Goal: Transaction & Acquisition: Purchase product/service

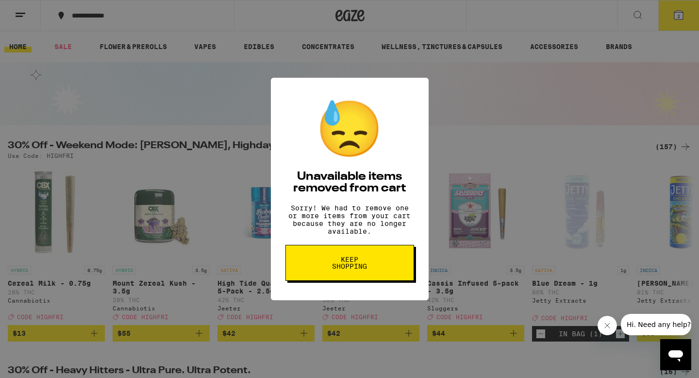
click at [216, 159] on div "😓 Unavailable items removed from cart Sorry! We had to remove one or more items…" at bounding box center [349, 189] width 699 height 378
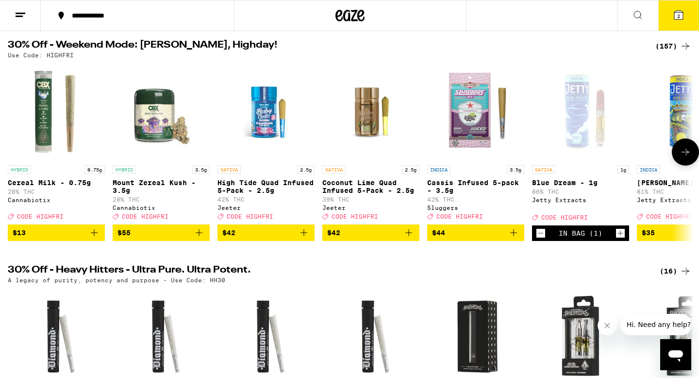
click at [685, 158] on icon at bounding box center [686, 152] width 12 height 12
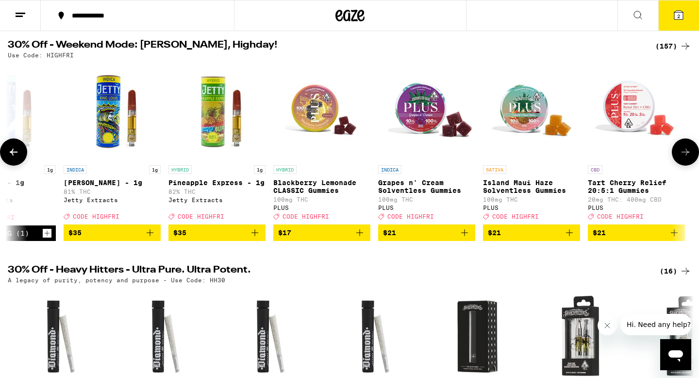
scroll to position [0, 578]
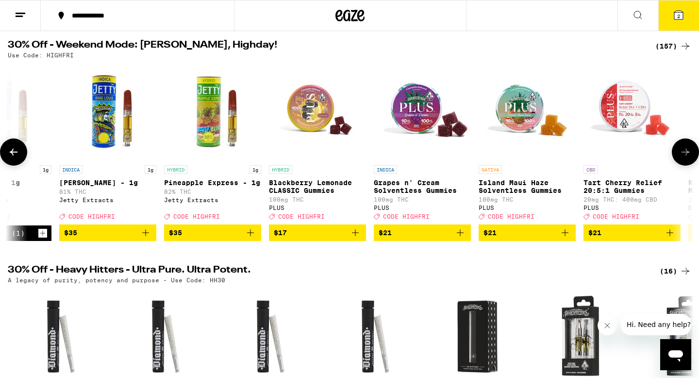
click at [149, 238] on icon "Add to bag" at bounding box center [146, 233] width 12 height 12
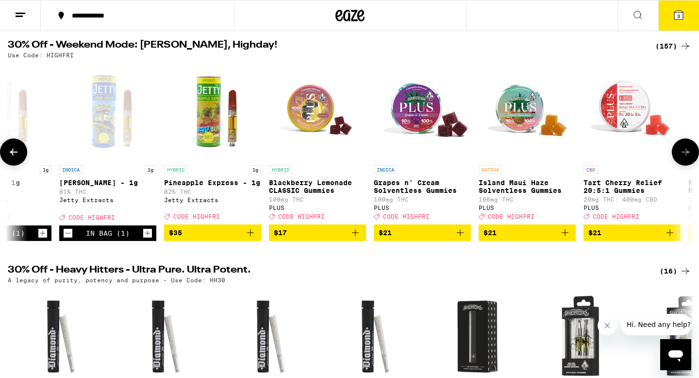
click at [684, 155] on icon at bounding box center [686, 152] width 8 height 7
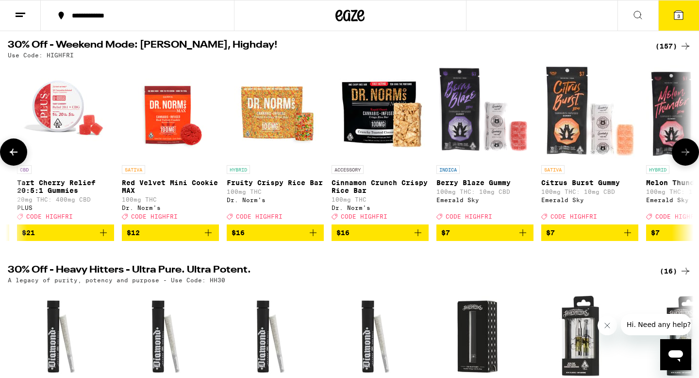
scroll to position [0, 1156]
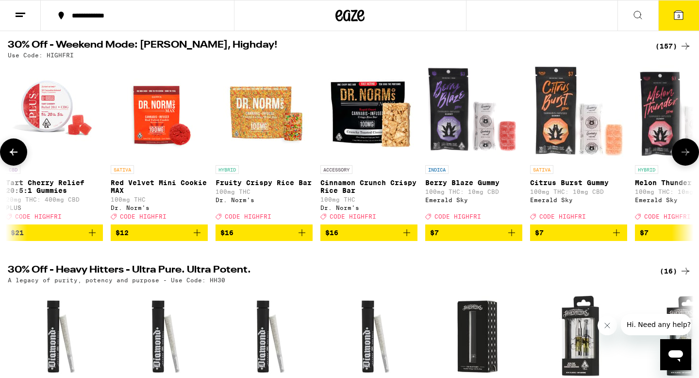
click at [684, 155] on icon at bounding box center [686, 152] width 8 height 7
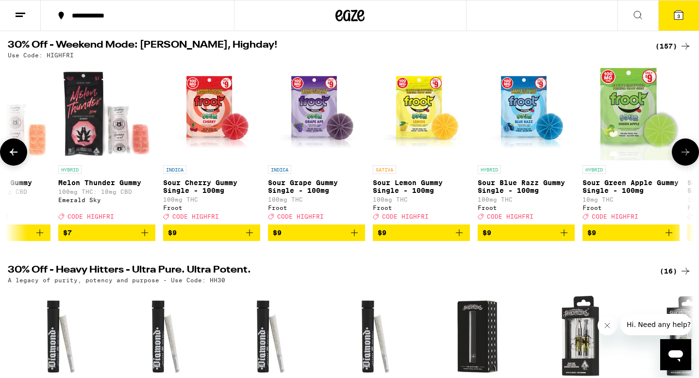
scroll to position [0, 1733]
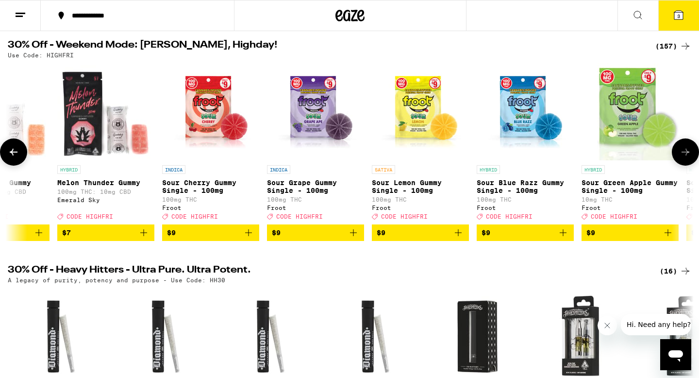
click at [684, 155] on icon at bounding box center [686, 152] width 8 height 7
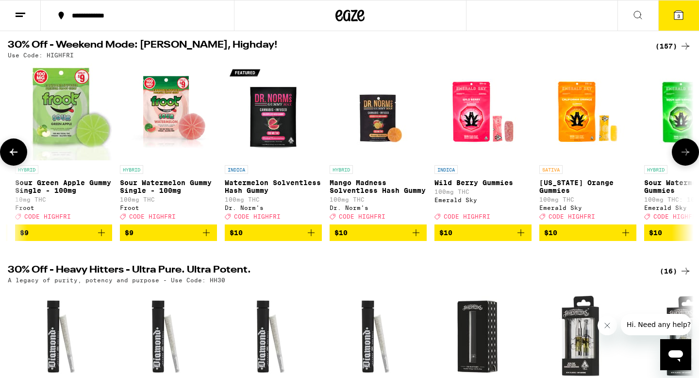
scroll to position [0, 2311]
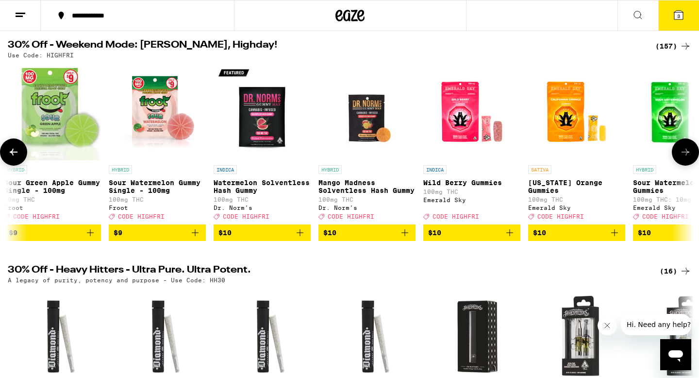
click at [684, 155] on icon at bounding box center [686, 152] width 8 height 7
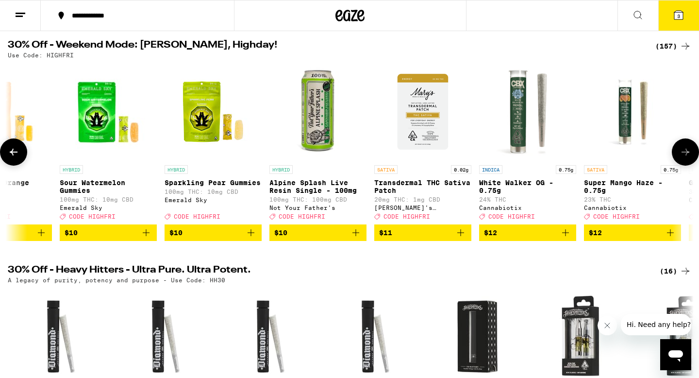
scroll to position [0, 2889]
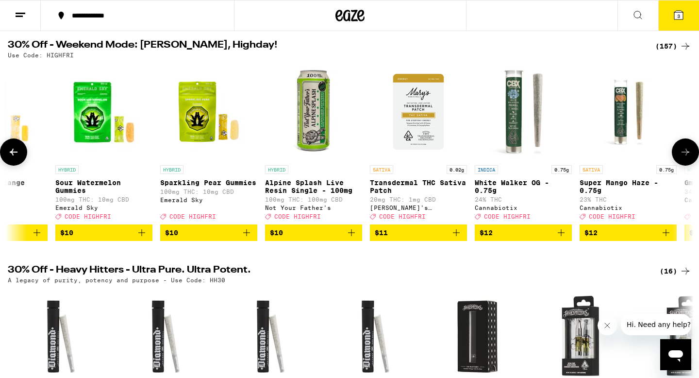
click at [684, 155] on icon at bounding box center [686, 152] width 8 height 7
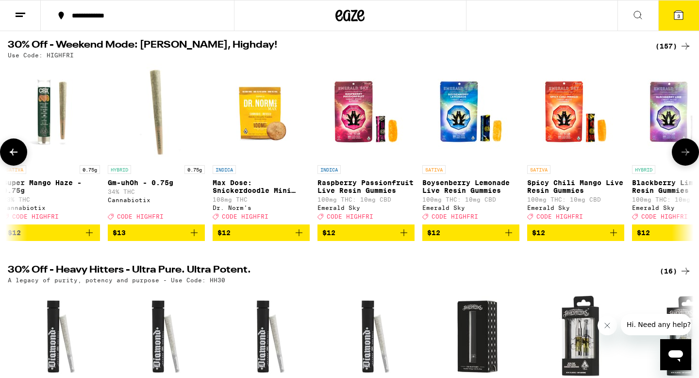
scroll to position [0, 3467]
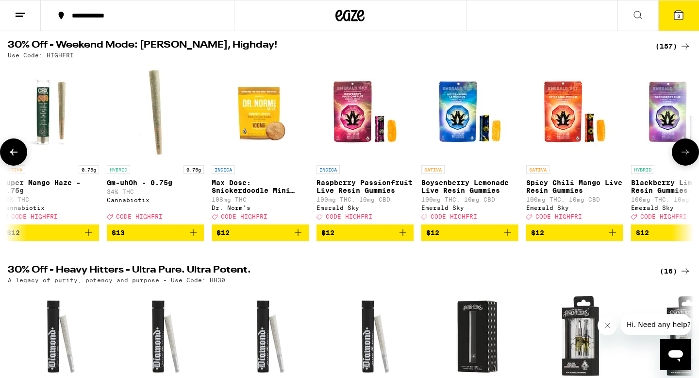
click at [684, 155] on icon at bounding box center [686, 152] width 8 height 7
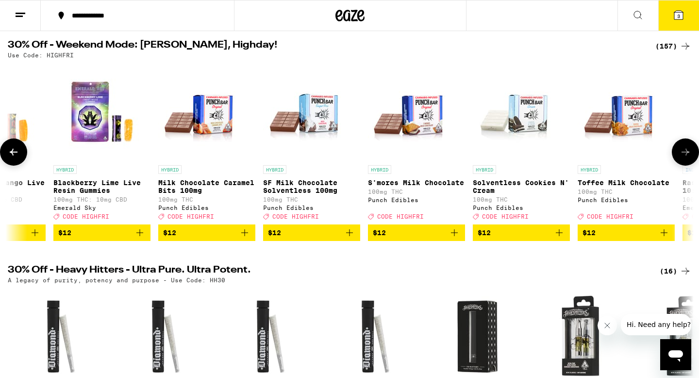
click at [684, 155] on icon at bounding box center [686, 152] width 8 height 7
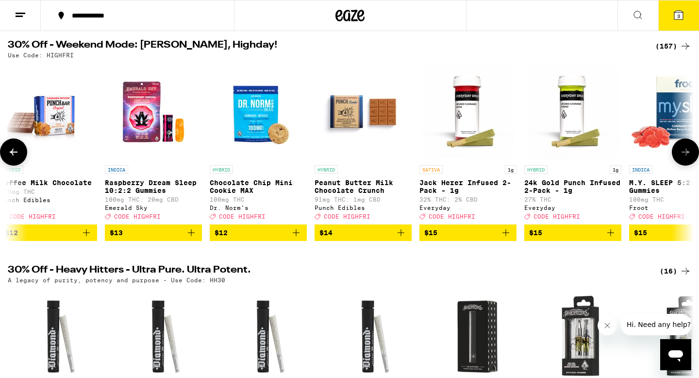
click at [684, 155] on icon at bounding box center [686, 152] width 8 height 7
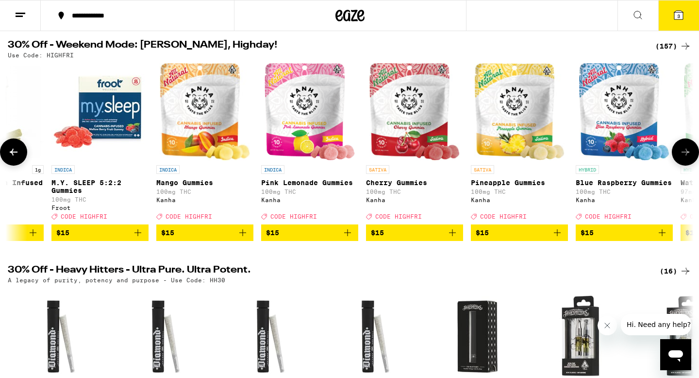
click at [684, 155] on icon at bounding box center [686, 152] width 8 height 7
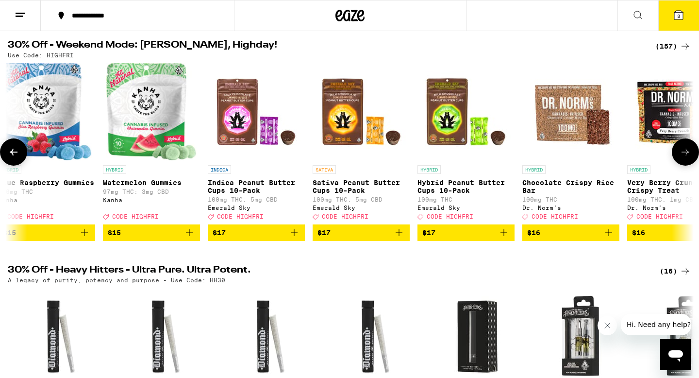
click at [684, 155] on icon at bounding box center [686, 152] width 8 height 7
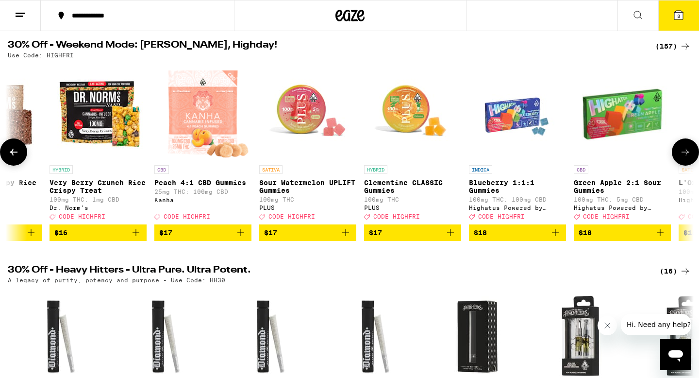
click at [684, 155] on icon at bounding box center [686, 152] width 8 height 7
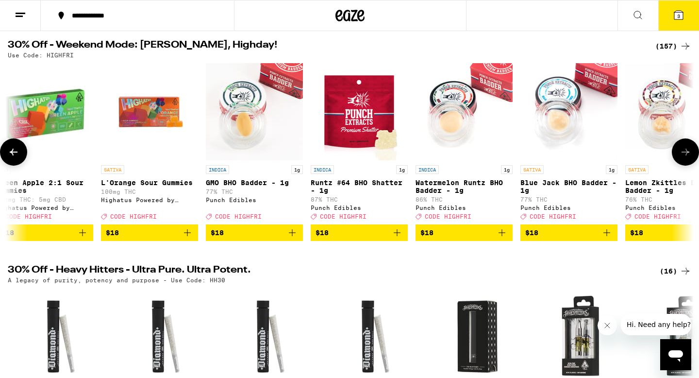
click at [684, 155] on icon at bounding box center [686, 152] width 8 height 7
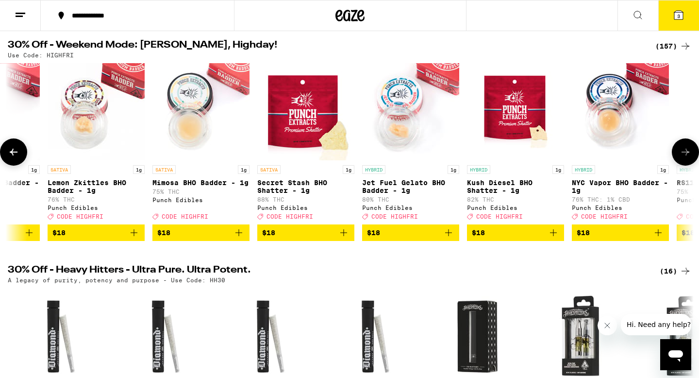
click at [684, 155] on icon at bounding box center [686, 152] width 8 height 7
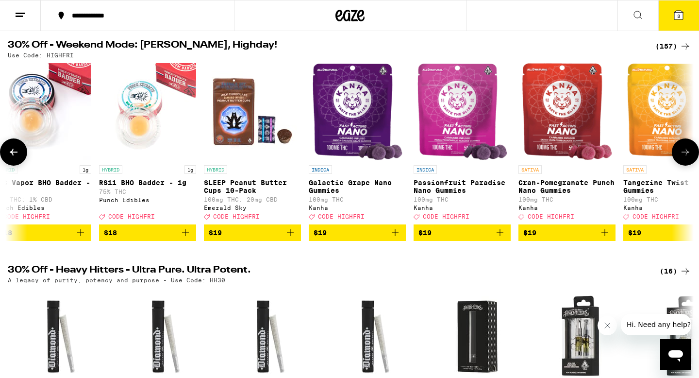
click at [684, 155] on icon at bounding box center [686, 152] width 8 height 7
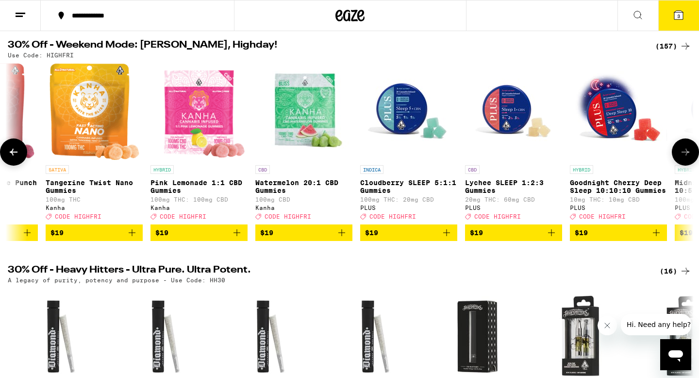
click at [684, 155] on icon at bounding box center [686, 152] width 8 height 7
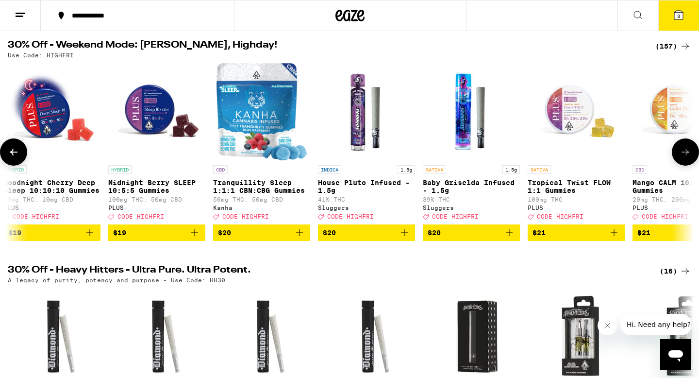
scroll to position [0, 9244]
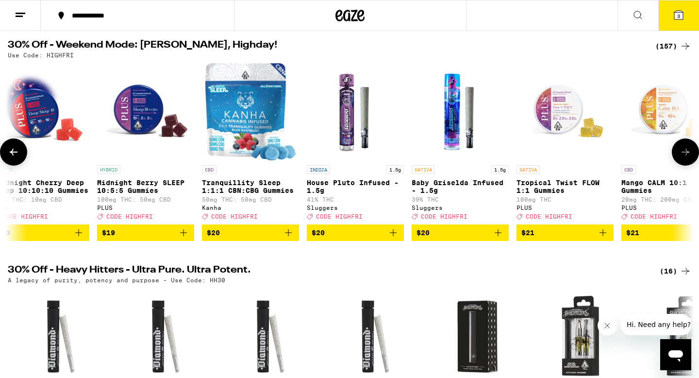
click at [684, 155] on icon at bounding box center [686, 152] width 8 height 7
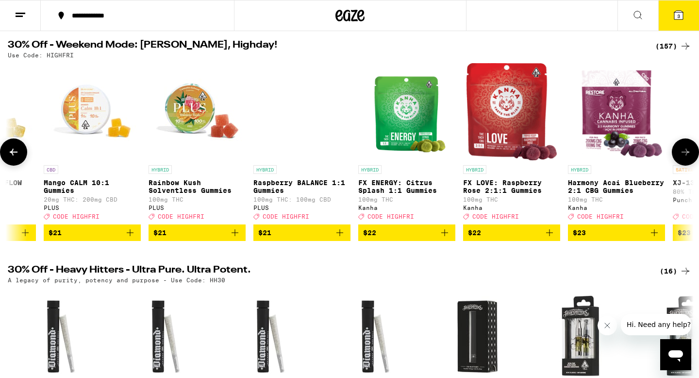
click at [684, 155] on icon at bounding box center [686, 152] width 8 height 7
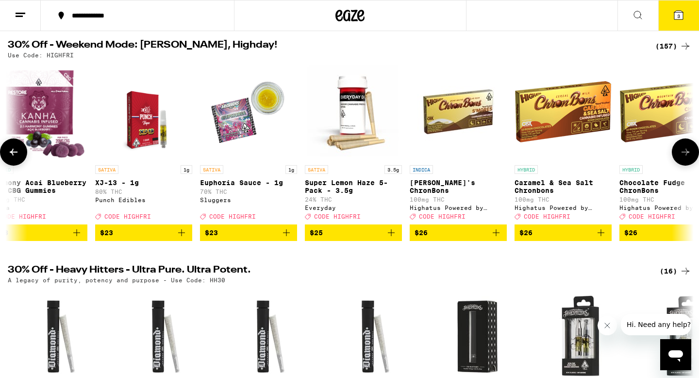
click at [684, 155] on icon at bounding box center [686, 152] width 8 height 7
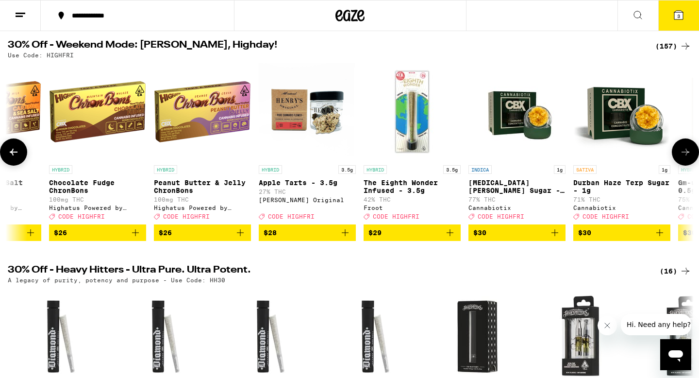
scroll to position [0, 10978]
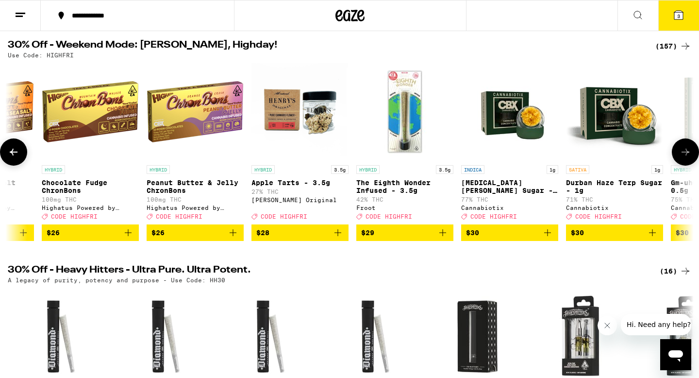
click at [684, 155] on icon at bounding box center [686, 152] width 8 height 7
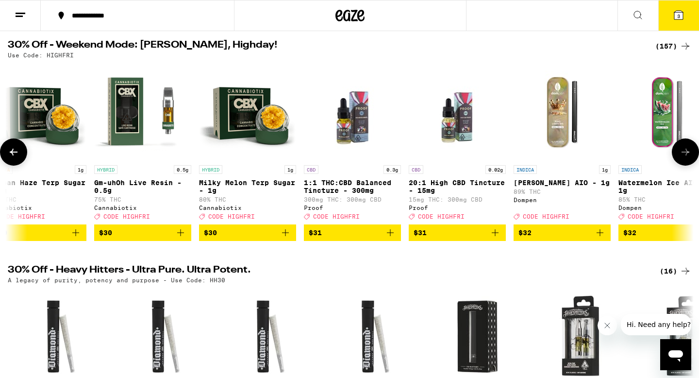
scroll to position [0, 11555]
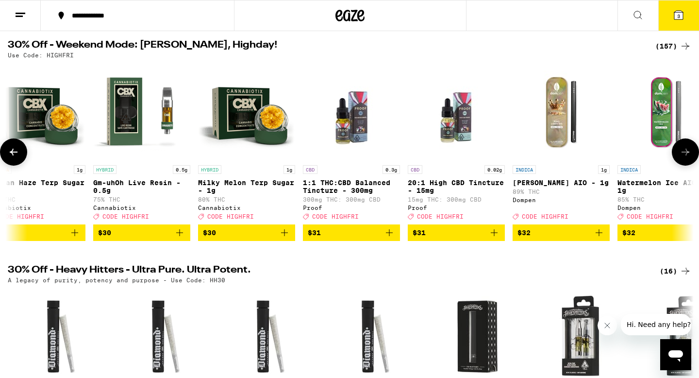
click at [684, 155] on icon at bounding box center [686, 152] width 8 height 7
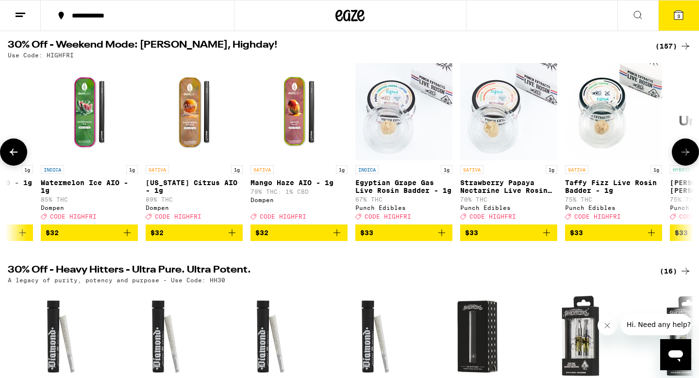
scroll to position [0, 12133]
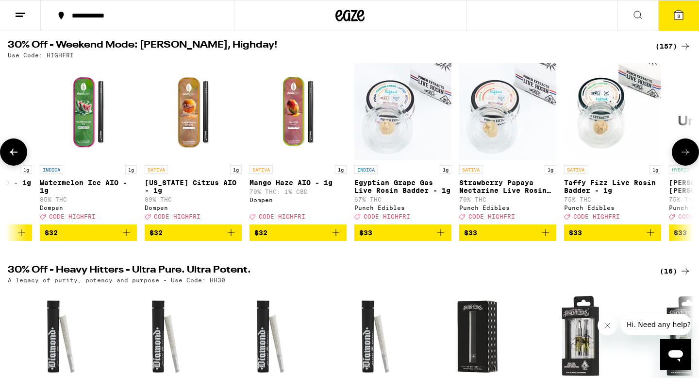
click at [688, 162] on button at bounding box center [685, 151] width 27 height 27
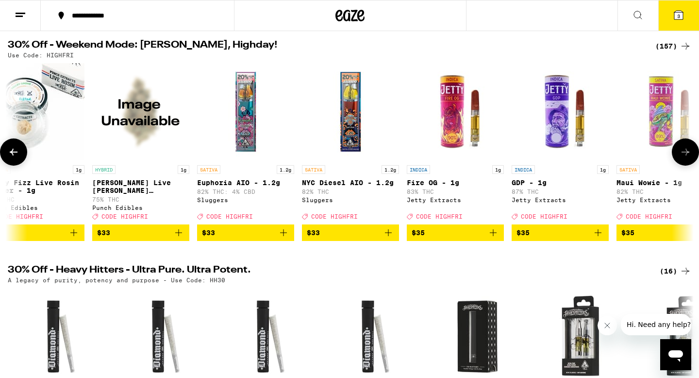
scroll to position [0, 12711]
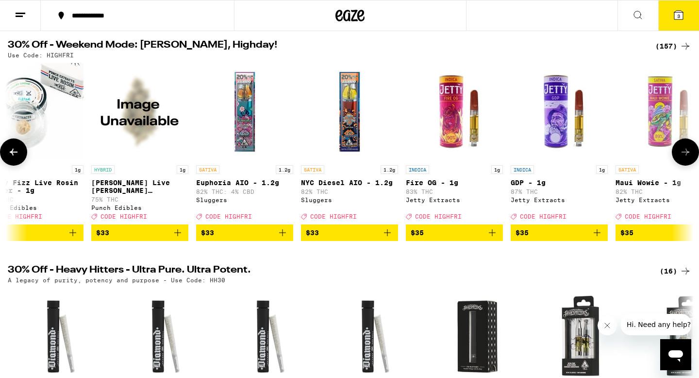
click at [683, 158] on icon at bounding box center [686, 152] width 12 height 12
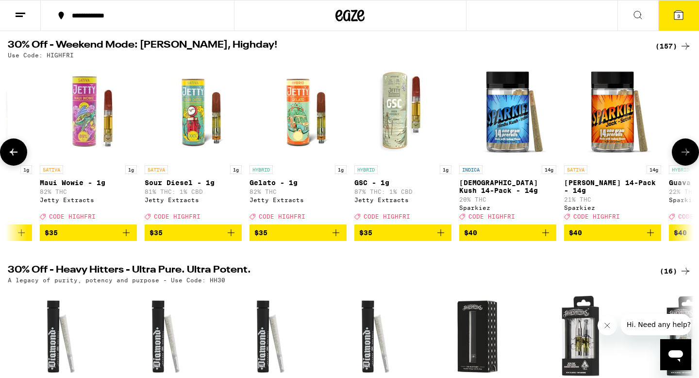
scroll to position [0, 13289]
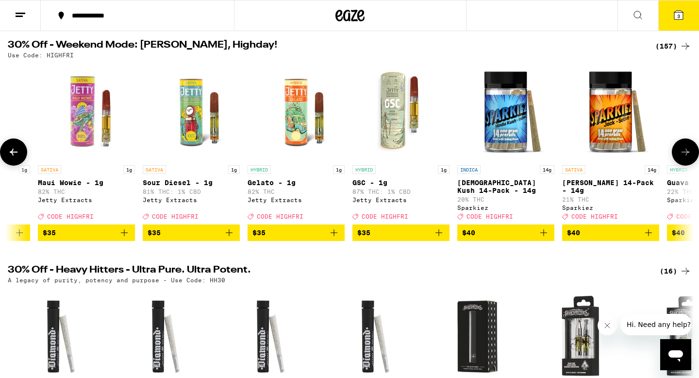
click at [333, 238] on icon "Add to bag" at bounding box center [334, 233] width 12 height 12
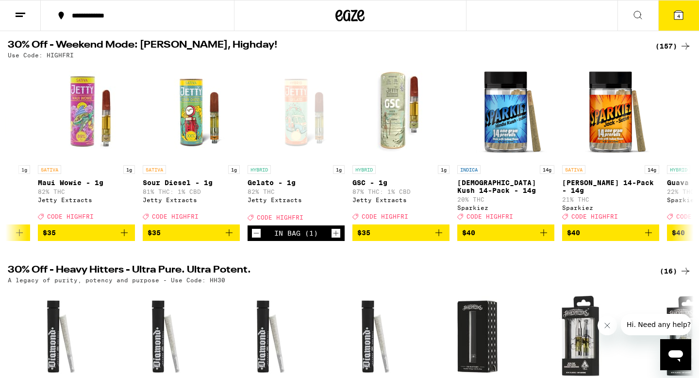
click at [681, 17] on icon at bounding box center [678, 15] width 9 height 9
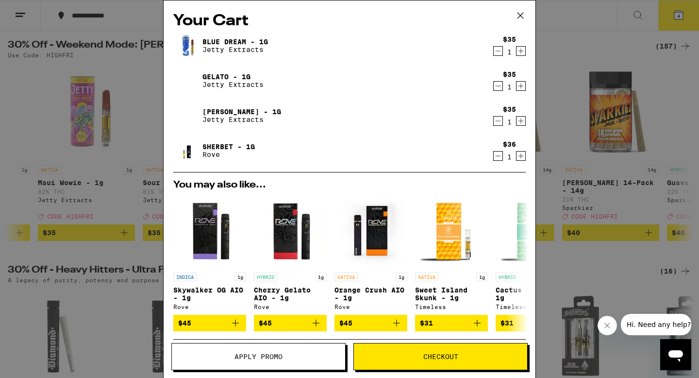
click at [497, 157] on icon "Decrement" at bounding box center [498, 156] width 9 height 12
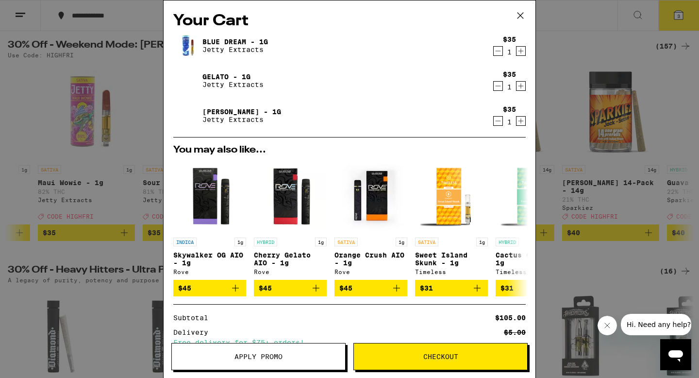
click at [497, 50] on icon "Decrement" at bounding box center [498, 51] width 9 height 12
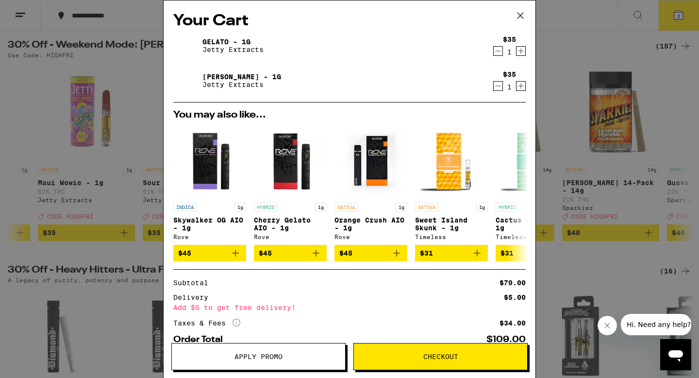
click at [520, 11] on icon at bounding box center [520, 15] width 15 height 15
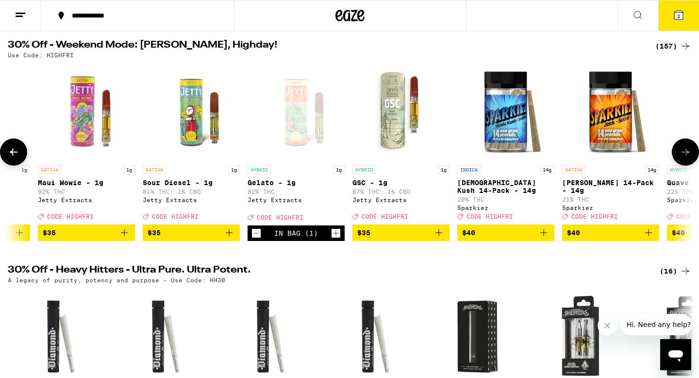
click at [683, 155] on icon at bounding box center [686, 152] width 12 height 12
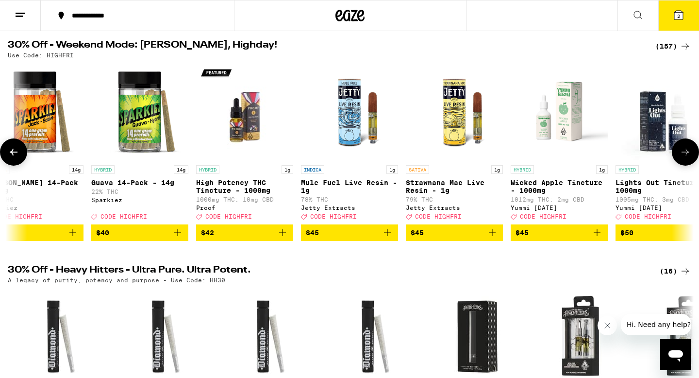
scroll to position [0, 13867]
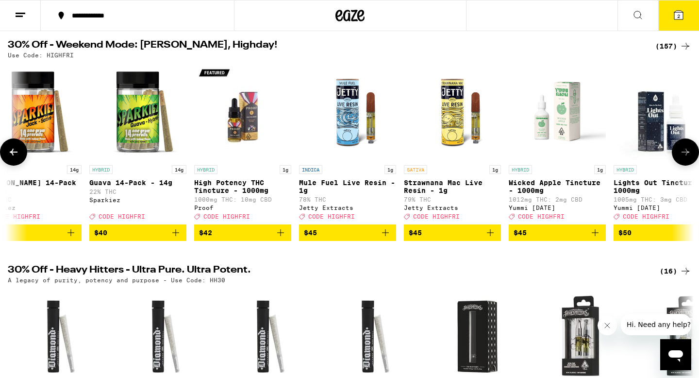
click at [489, 238] on icon "Add to bag" at bounding box center [491, 233] width 12 height 12
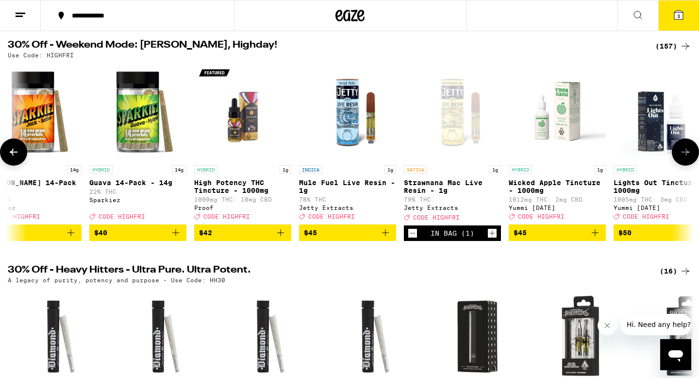
click at [686, 158] on icon at bounding box center [686, 152] width 12 height 12
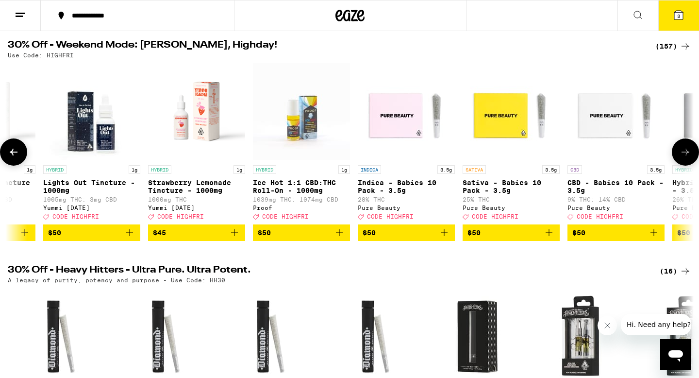
scroll to position [0, 14444]
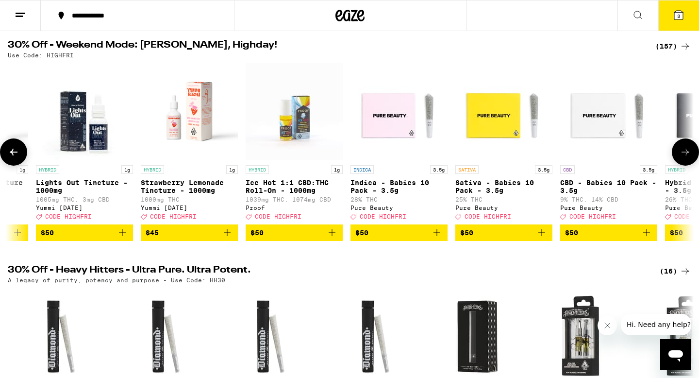
click at [686, 158] on icon at bounding box center [686, 152] width 12 height 12
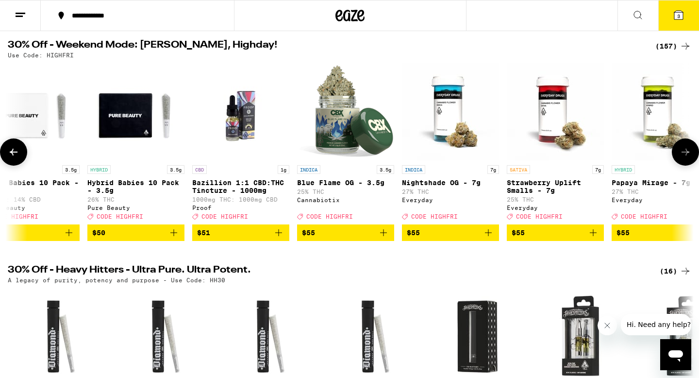
click at [686, 158] on icon at bounding box center [686, 152] width 12 height 12
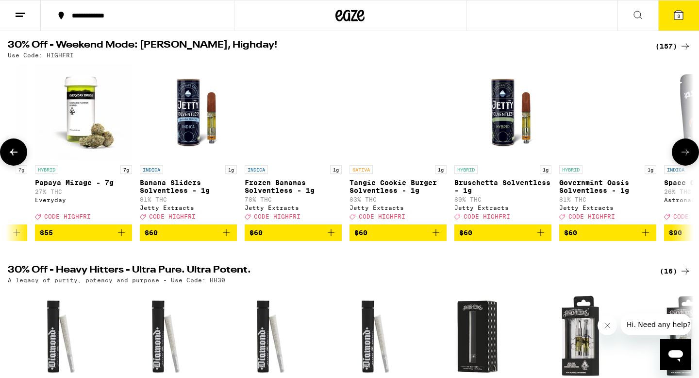
scroll to position [0, 15600]
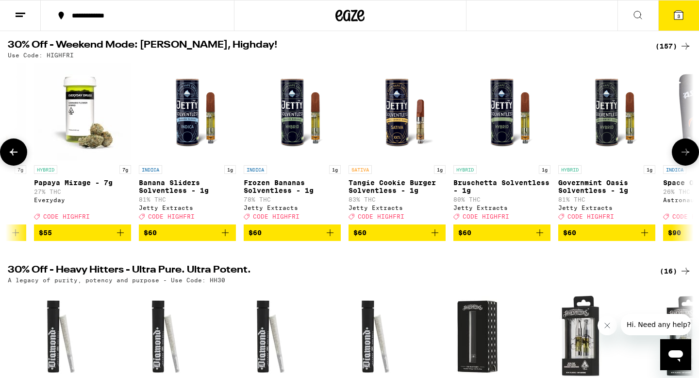
click at [481, 185] on p "Bruschetta Solventless - 1g" at bounding box center [501, 187] width 97 height 16
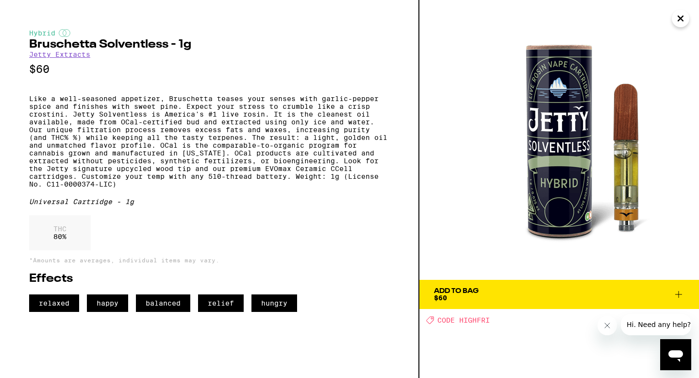
click at [678, 292] on icon at bounding box center [679, 294] width 12 height 12
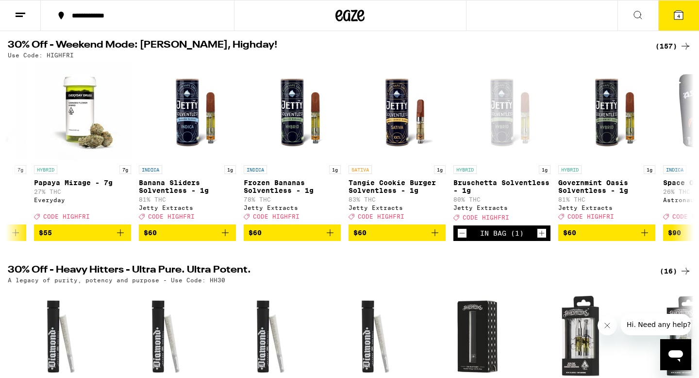
click at [679, 20] on icon at bounding box center [679, 15] width 12 height 12
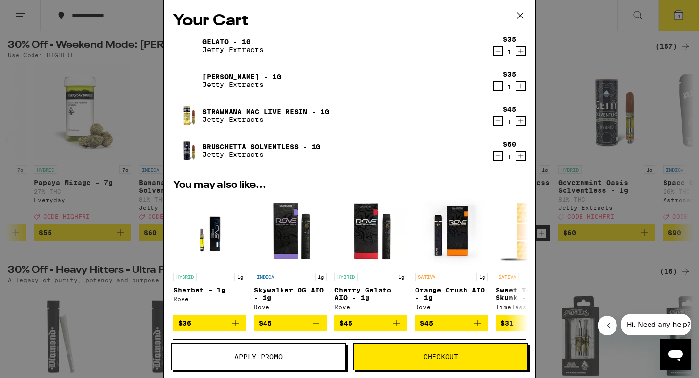
click at [520, 15] on icon at bounding box center [521, 16] width 6 height 6
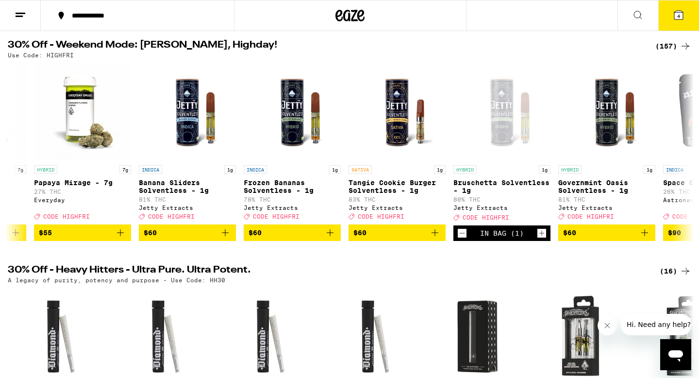
click at [676, 15] on icon at bounding box center [678, 15] width 9 height 9
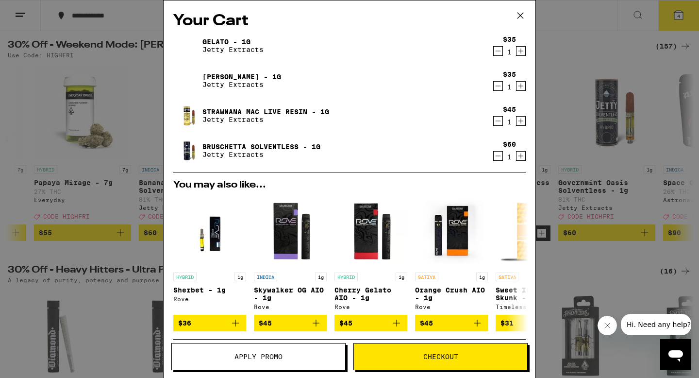
click at [494, 121] on icon "Decrement" at bounding box center [498, 121] width 9 height 12
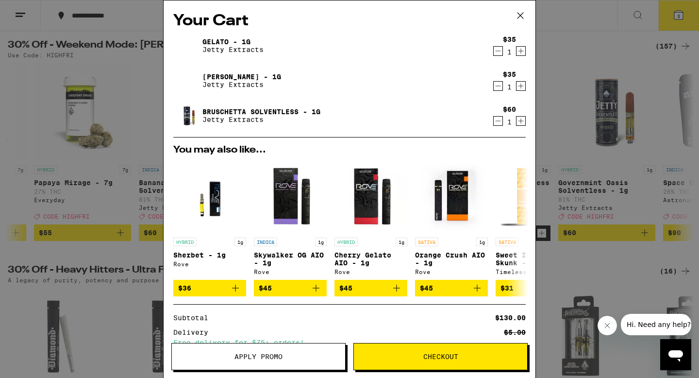
click at [495, 50] on icon "Decrement" at bounding box center [498, 51] width 9 height 12
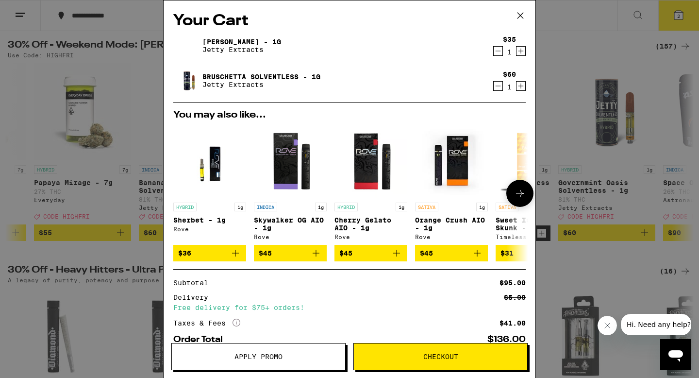
scroll to position [60, 0]
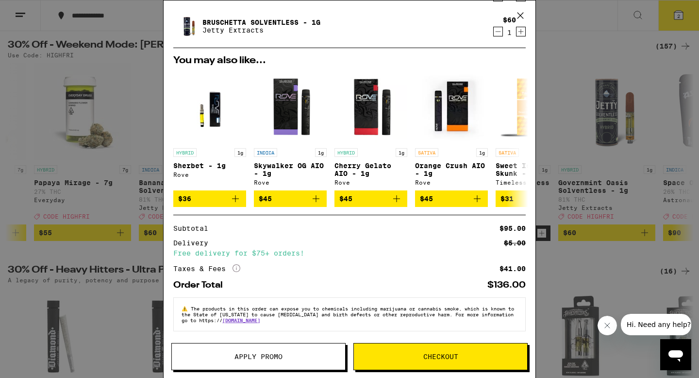
click at [520, 18] on icon at bounding box center [520, 15] width 15 height 15
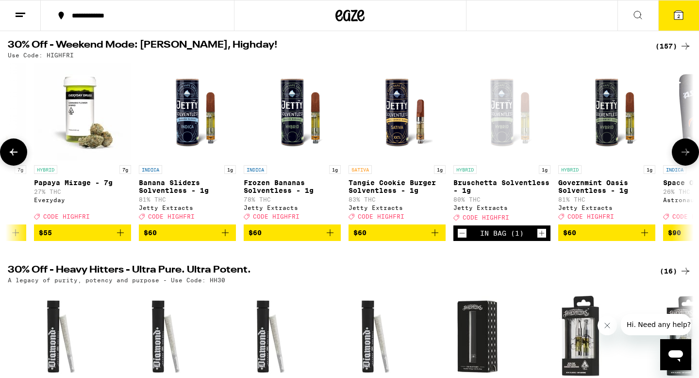
click at [14, 155] on icon at bounding box center [14, 152] width 8 height 7
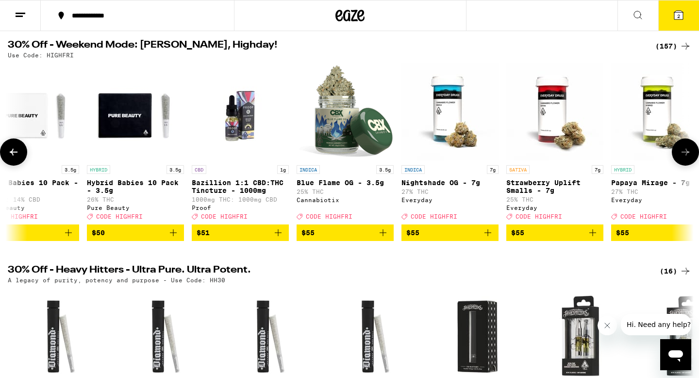
scroll to position [0, 15022]
click at [14, 153] on icon at bounding box center [14, 152] width 12 height 12
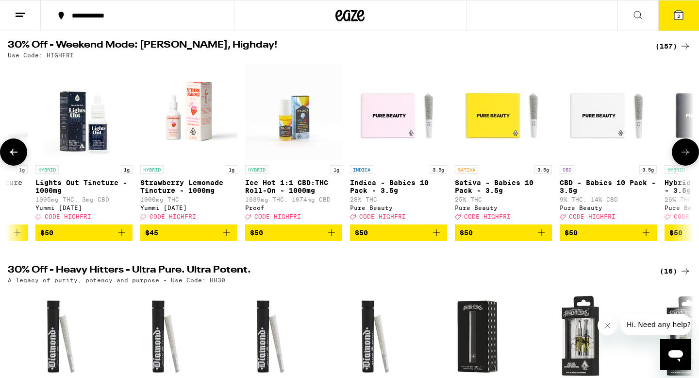
scroll to position [0, 14444]
click at [14, 155] on icon at bounding box center [14, 152] width 8 height 7
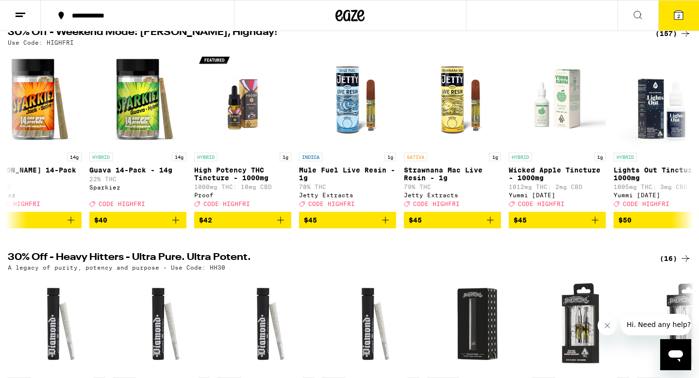
scroll to position [109, 0]
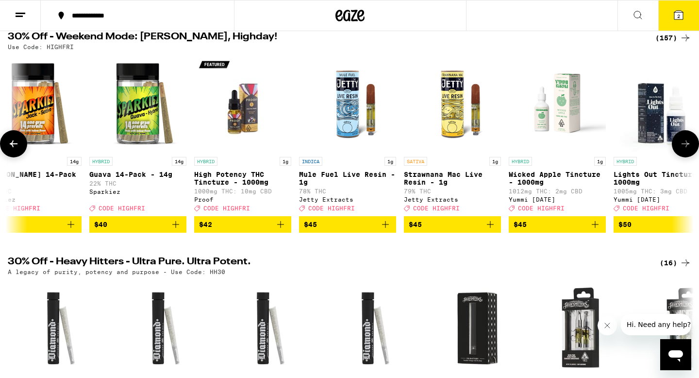
click at [14, 147] on icon at bounding box center [14, 144] width 12 height 12
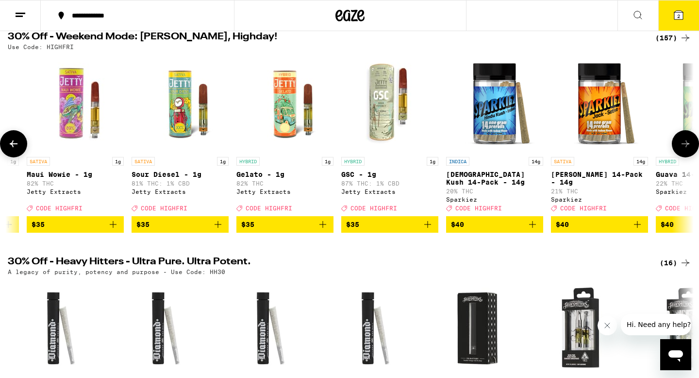
scroll to position [0, 13289]
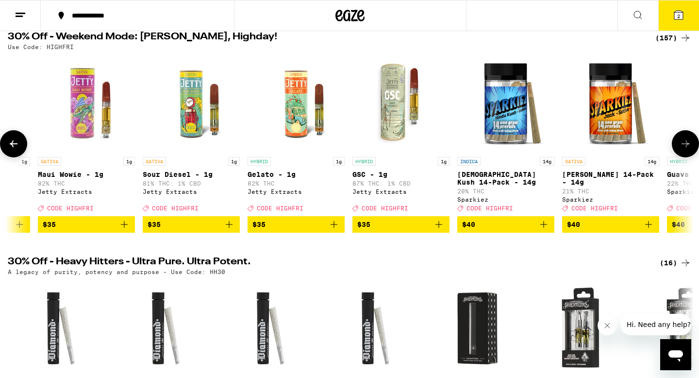
click at [335, 230] on icon "Add to bag" at bounding box center [334, 224] width 12 height 12
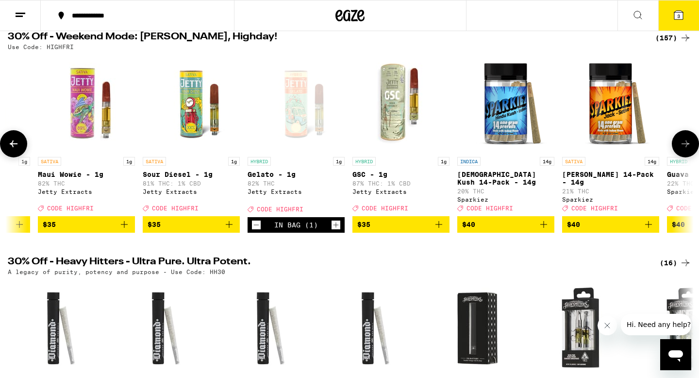
click at [17, 150] on icon at bounding box center [14, 144] width 12 height 12
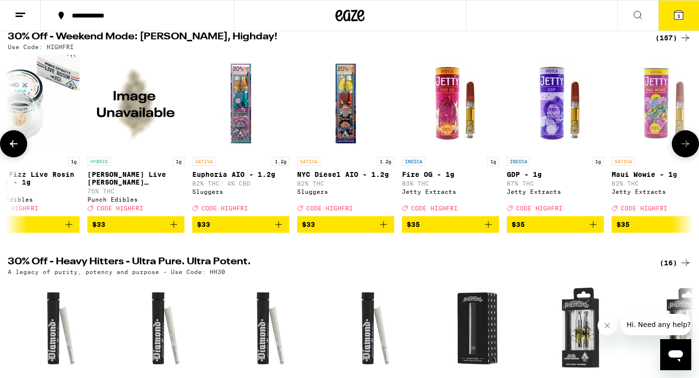
scroll to position [0, 12711]
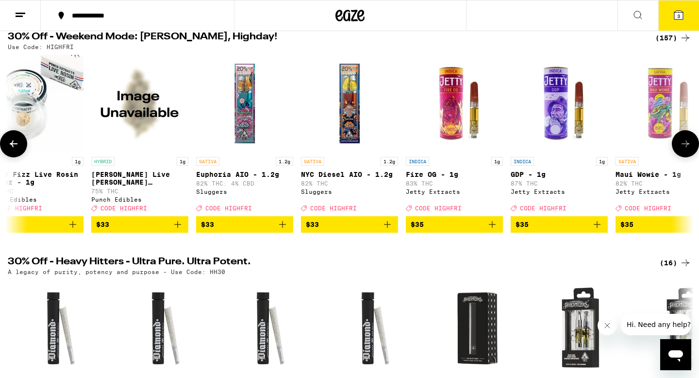
click at [15, 150] on icon at bounding box center [14, 144] width 12 height 12
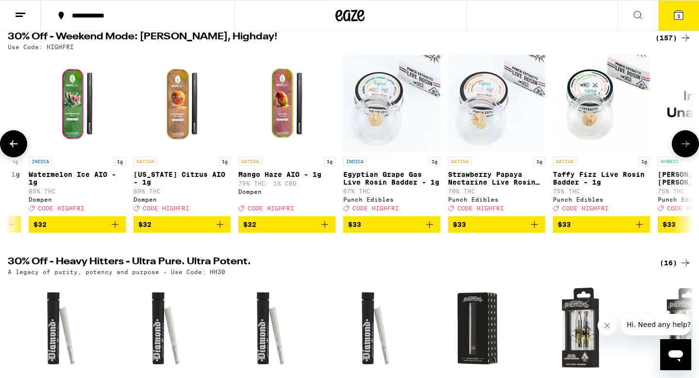
scroll to position [0, 12133]
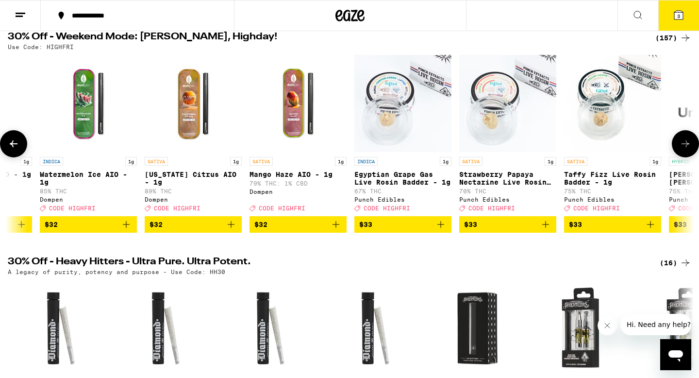
click at [15, 150] on icon at bounding box center [14, 144] width 12 height 12
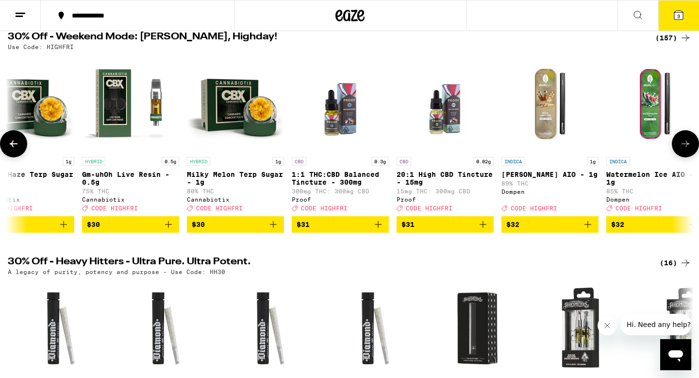
scroll to position [0, 11555]
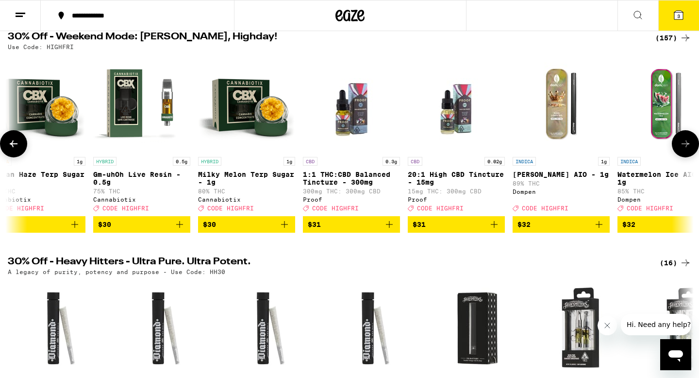
click at [15, 150] on icon at bounding box center [14, 144] width 12 height 12
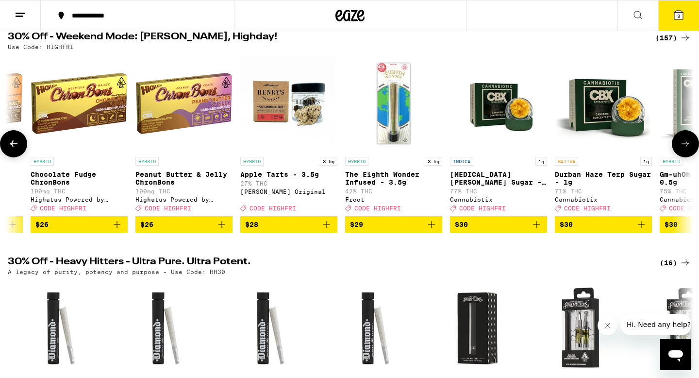
scroll to position [0, 10978]
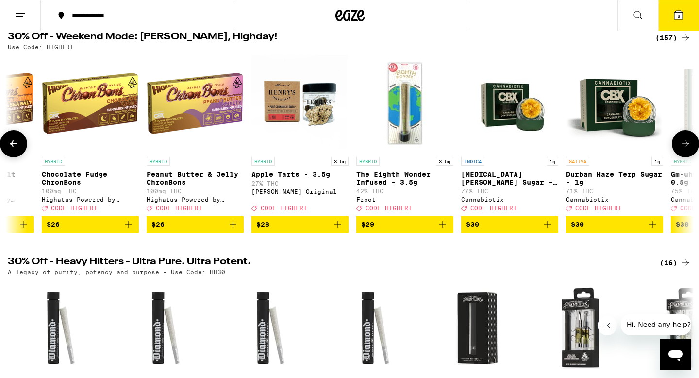
click at [15, 150] on icon at bounding box center [14, 144] width 12 height 12
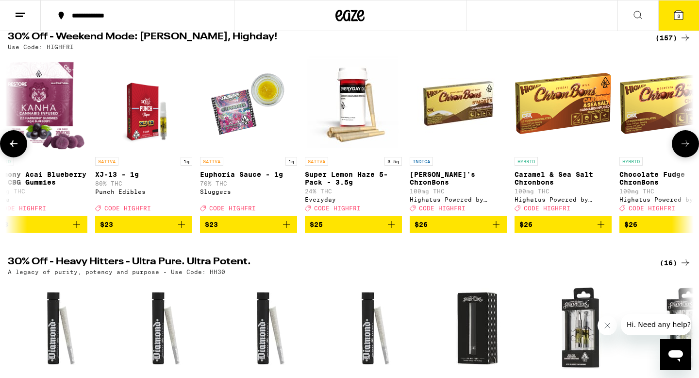
click at [15, 150] on icon at bounding box center [14, 144] width 12 height 12
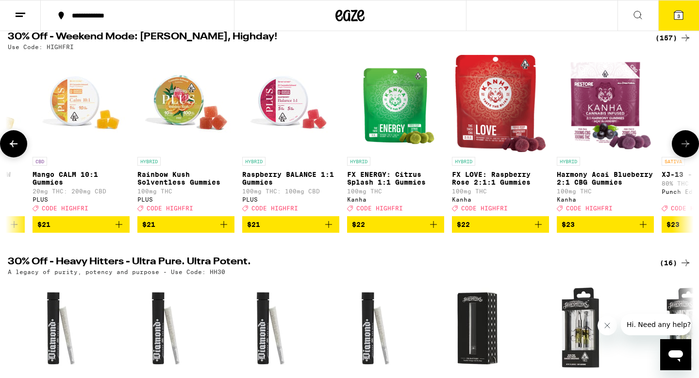
scroll to position [0, 9822]
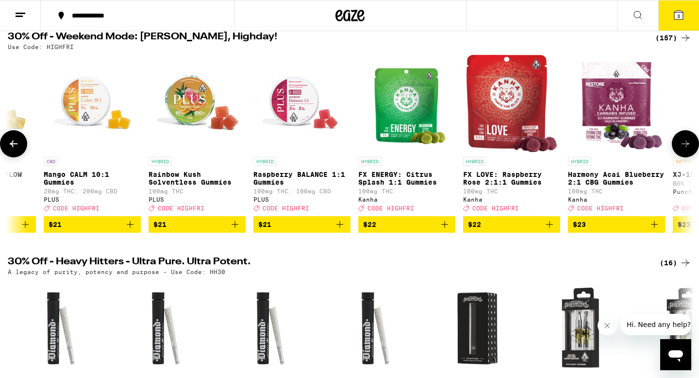
click at [15, 150] on icon at bounding box center [14, 144] width 12 height 12
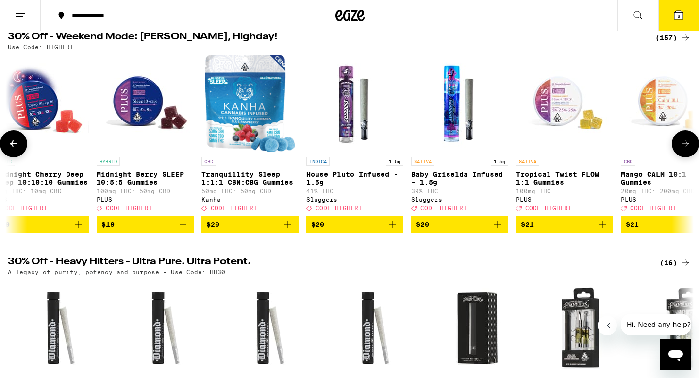
scroll to position [0, 9244]
click at [15, 150] on icon at bounding box center [14, 144] width 12 height 12
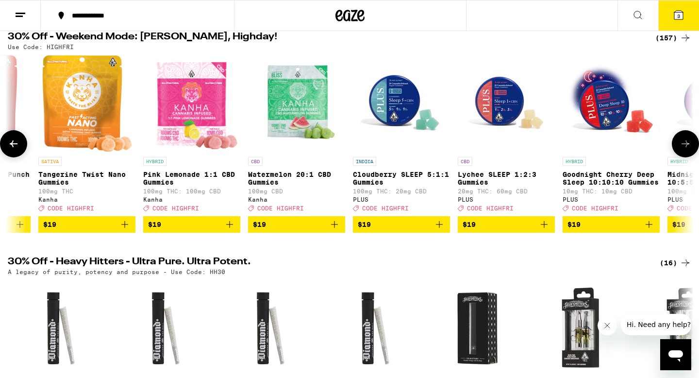
scroll to position [0, 8667]
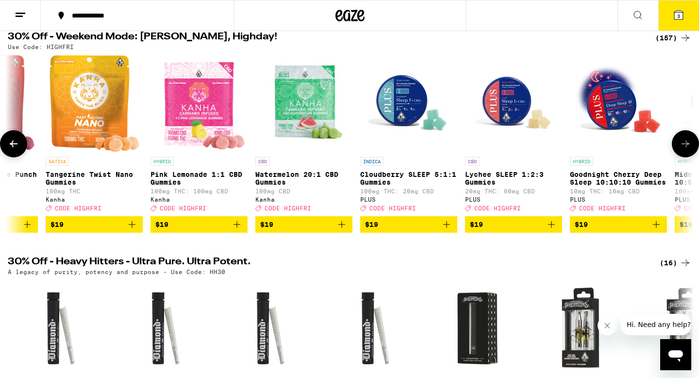
click at [15, 150] on icon at bounding box center [14, 144] width 12 height 12
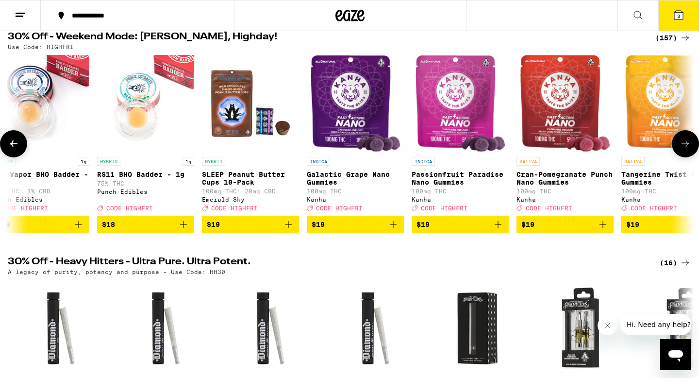
scroll to position [0, 8089]
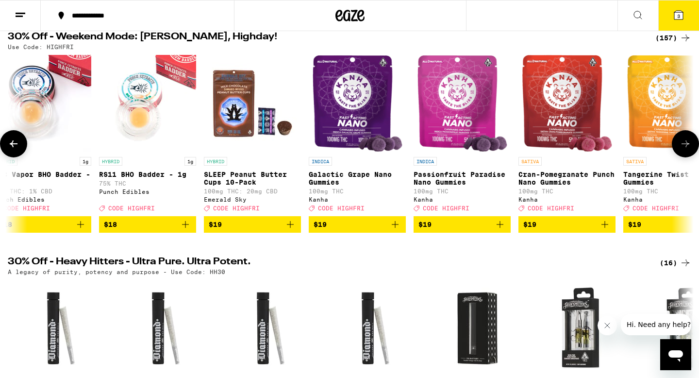
click at [15, 150] on icon at bounding box center [14, 144] width 12 height 12
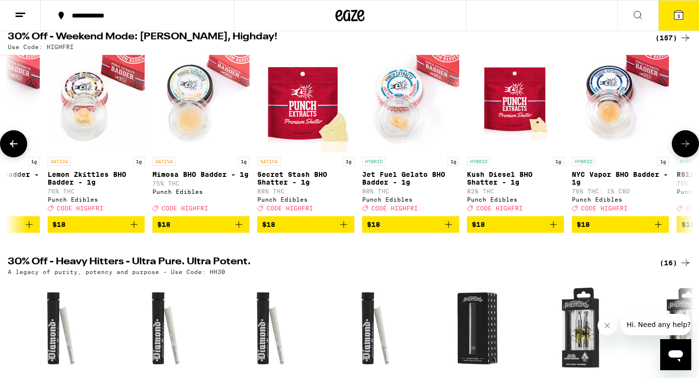
click at [15, 150] on icon at bounding box center [14, 144] width 12 height 12
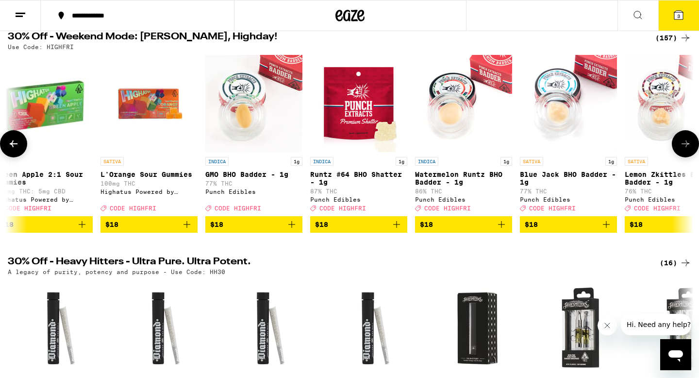
scroll to position [0, 6933]
click at [15, 150] on icon at bounding box center [14, 144] width 12 height 12
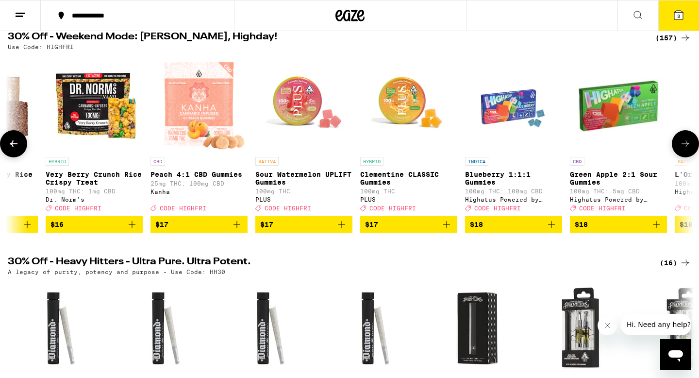
scroll to position [0, 6356]
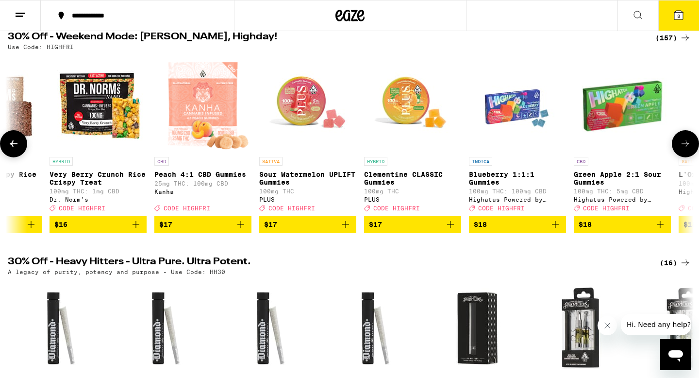
click at [15, 150] on icon at bounding box center [14, 144] width 12 height 12
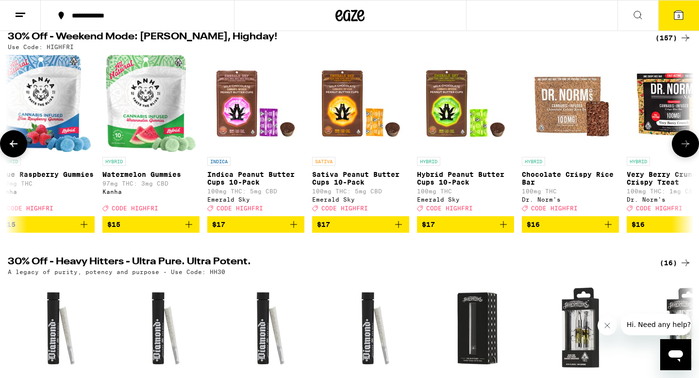
scroll to position [0, 5778]
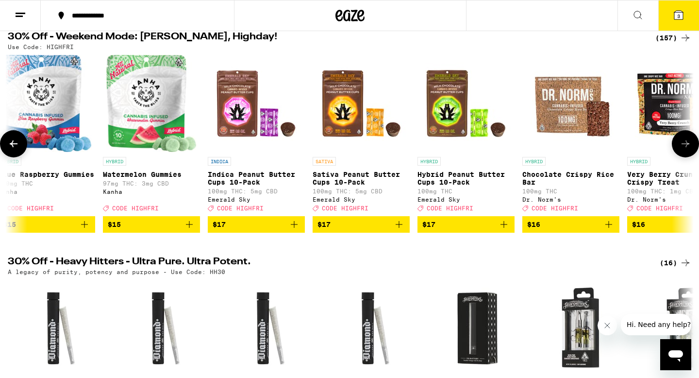
click at [15, 150] on icon at bounding box center [14, 144] width 12 height 12
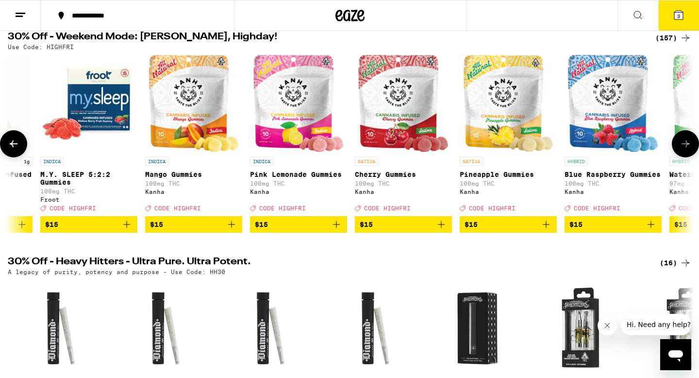
scroll to position [0, 5200]
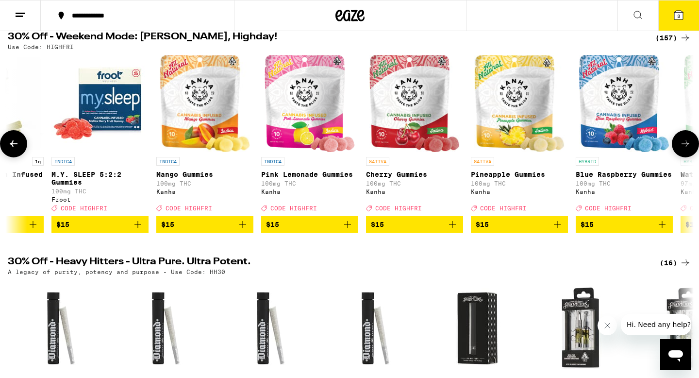
click at [15, 150] on icon at bounding box center [14, 144] width 12 height 12
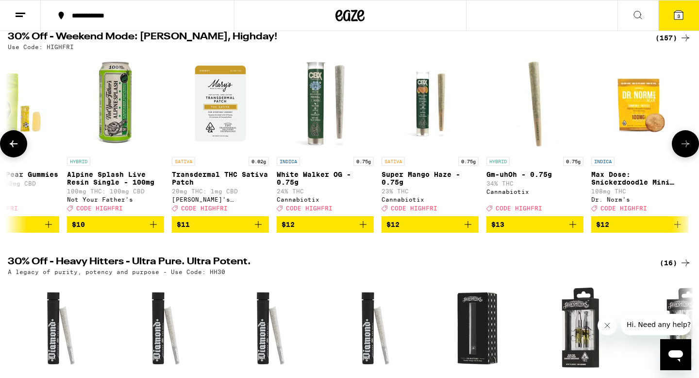
scroll to position [0, 3118]
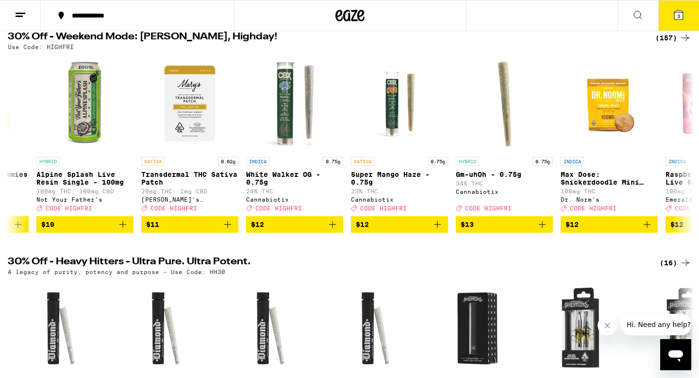
click at [678, 16] on span "3" at bounding box center [678, 16] width 3 height 6
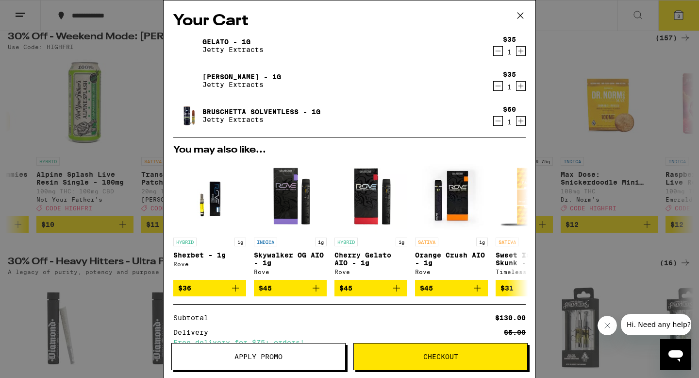
click at [498, 50] on icon "Decrement" at bounding box center [498, 51] width 9 height 12
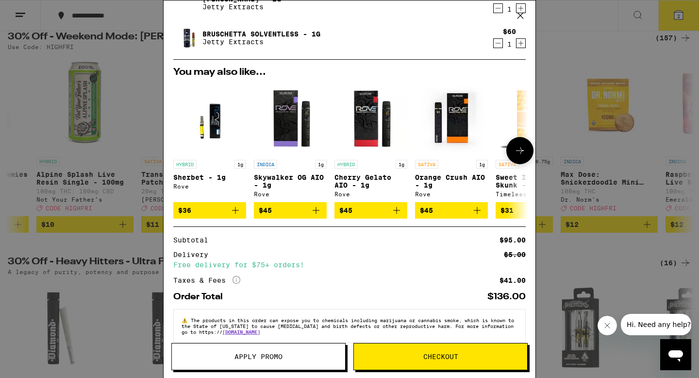
scroll to position [45, 0]
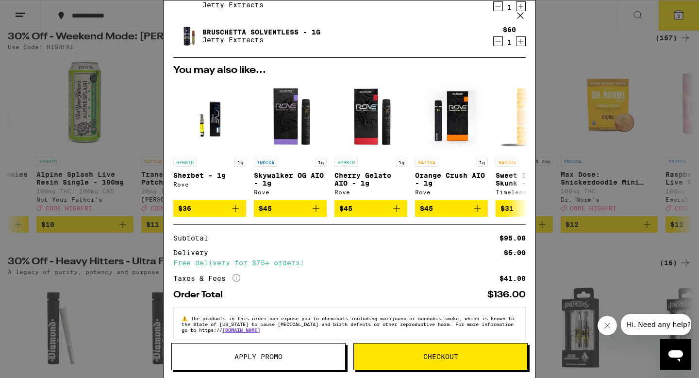
click at [250, 355] on span "Apply Promo" at bounding box center [259, 356] width 48 height 7
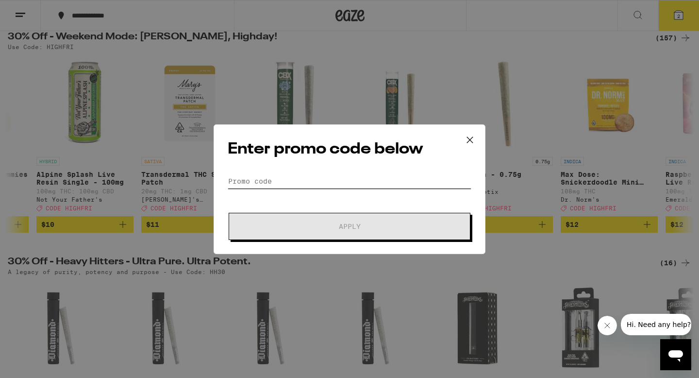
click at [277, 177] on input "Promo Code" at bounding box center [350, 181] width 244 height 15
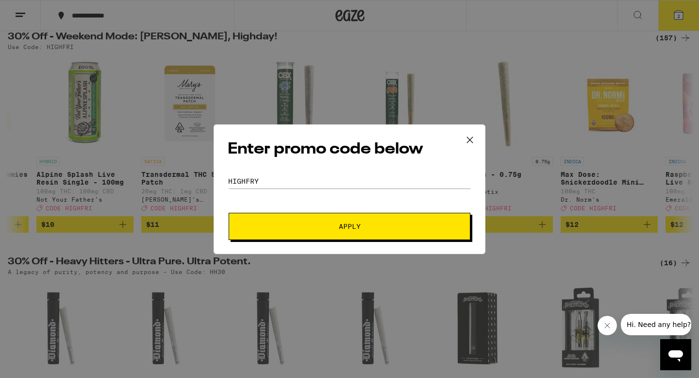
click at [293, 224] on span "Apply" at bounding box center [349, 226] width 175 height 7
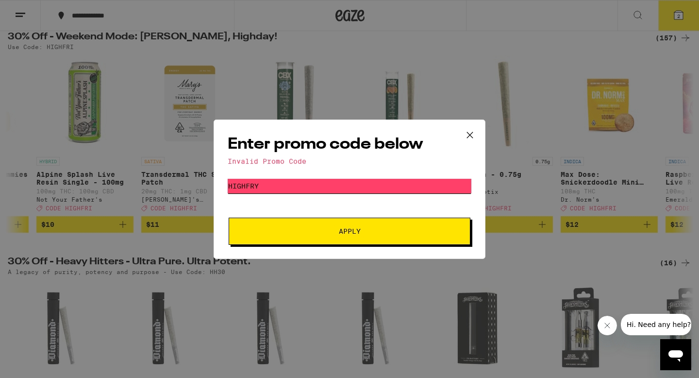
click at [281, 186] on input "HIGHFRY" at bounding box center [350, 186] width 244 height 15
type input "HIGHFRI"
click at [316, 234] on span "Apply" at bounding box center [349, 231] width 175 height 7
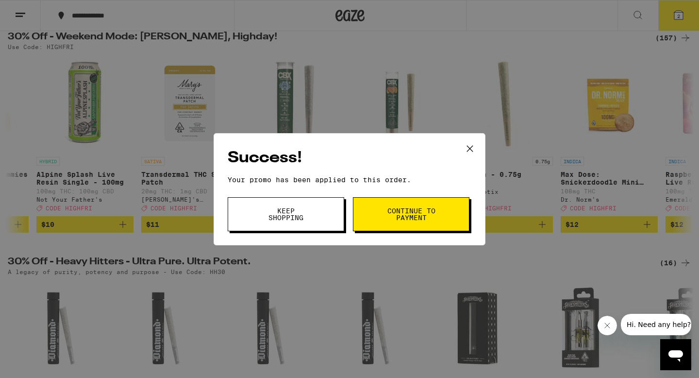
click at [382, 218] on button "Continue to payment" at bounding box center [411, 214] width 117 height 34
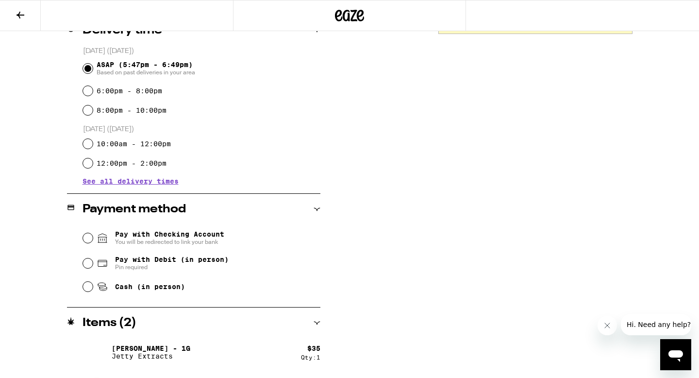
scroll to position [268, 0]
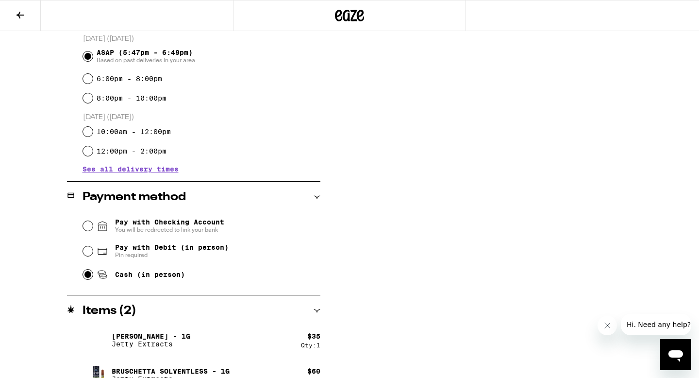
click at [88, 276] on input "Cash (in person)" at bounding box center [88, 274] width 10 height 10
radio input "true"
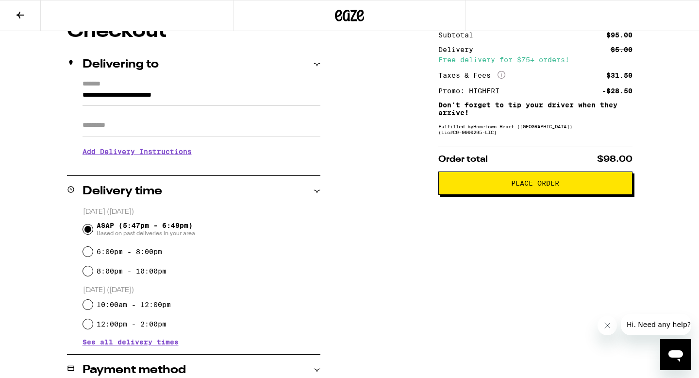
scroll to position [92, 0]
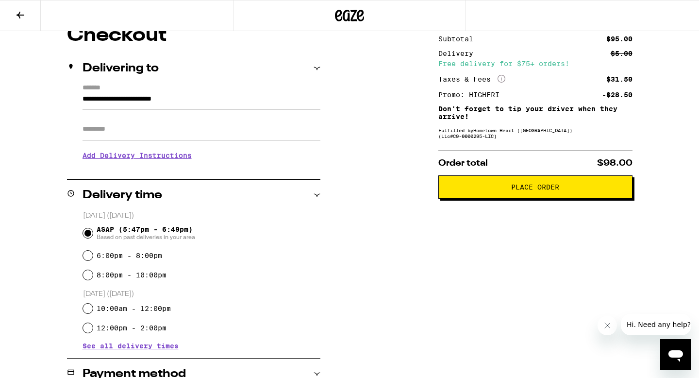
click at [463, 190] on span "Place Order" at bounding box center [536, 187] width 178 height 7
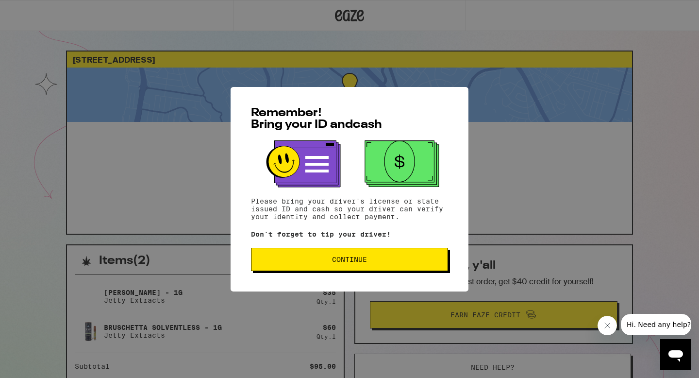
click at [360, 270] on button "Continue" at bounding box center [349, 259] width 197 height 23
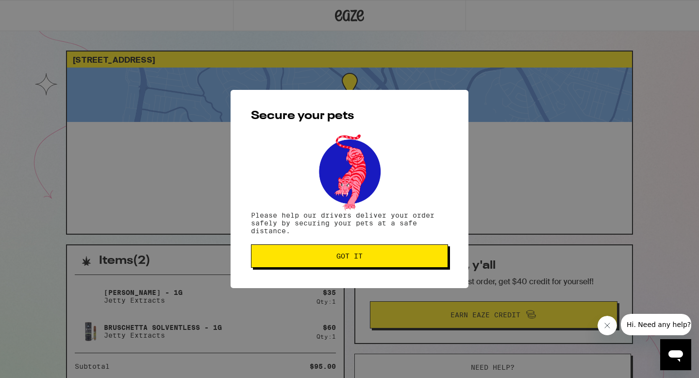
click at [361, 258] on span "Got it" at bounding box center [349, 255] width 26 height 7
